Goal: Use online tool/utility: Use online tool/utility

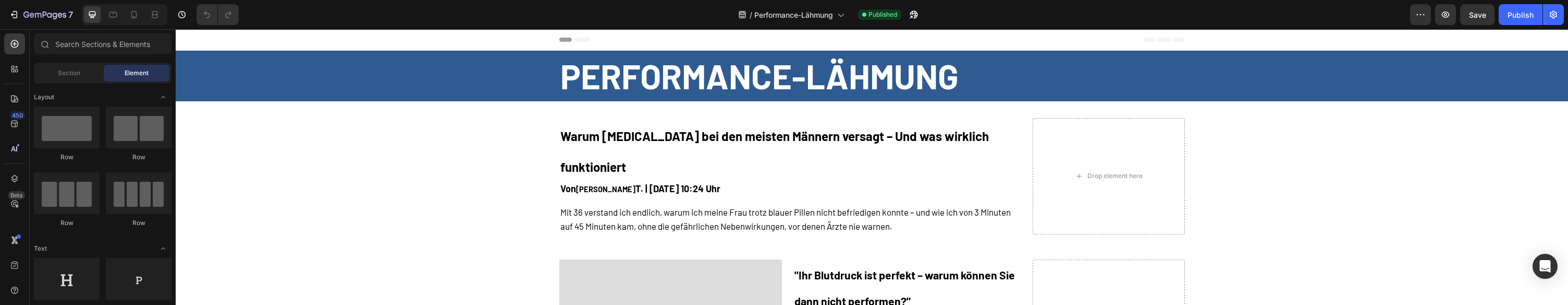
click at [134, 24] on div at bounding box center [124, 15] width 85 height 21
click at [136, 19] on icon at bounding box center [134, 15] width 11 height 11
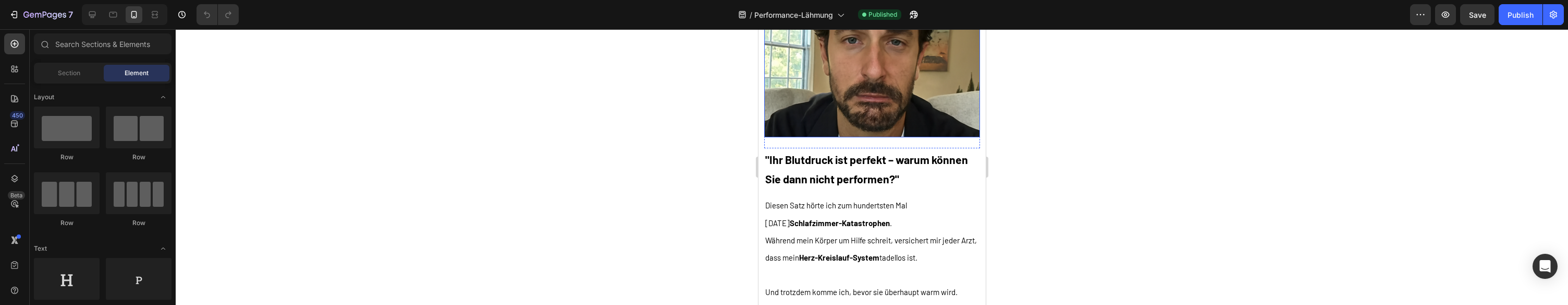
scroll to position [360, 0]
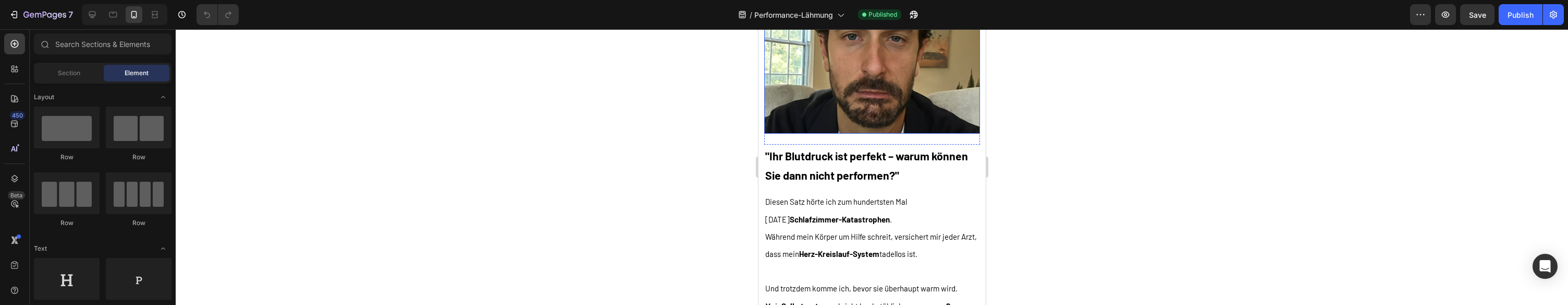
click at [882, 98] on img at bounding box center [872, 26] width 216 height 216
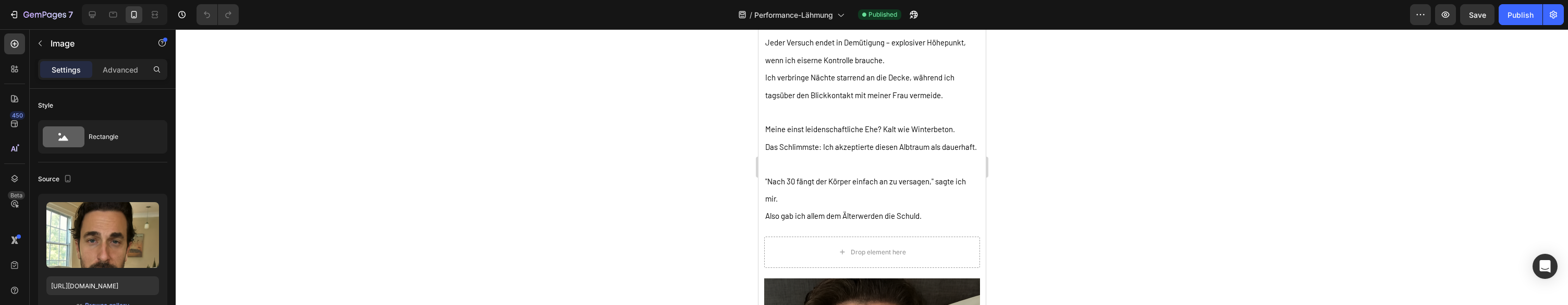
scroll to position [755, 0]
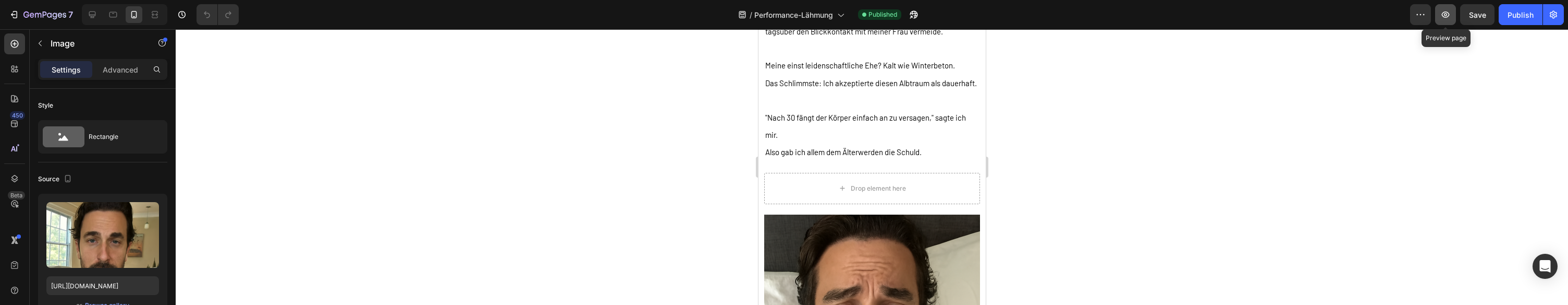
click at [1446, 16] on icon "button" at bounding box center [1445, 15] width 11 height 11
click at [18, 7] on button "7" at bounding box center [41, 15] width 74 height 21
